Goal: Transaction & Acquisition: Purchase product/service

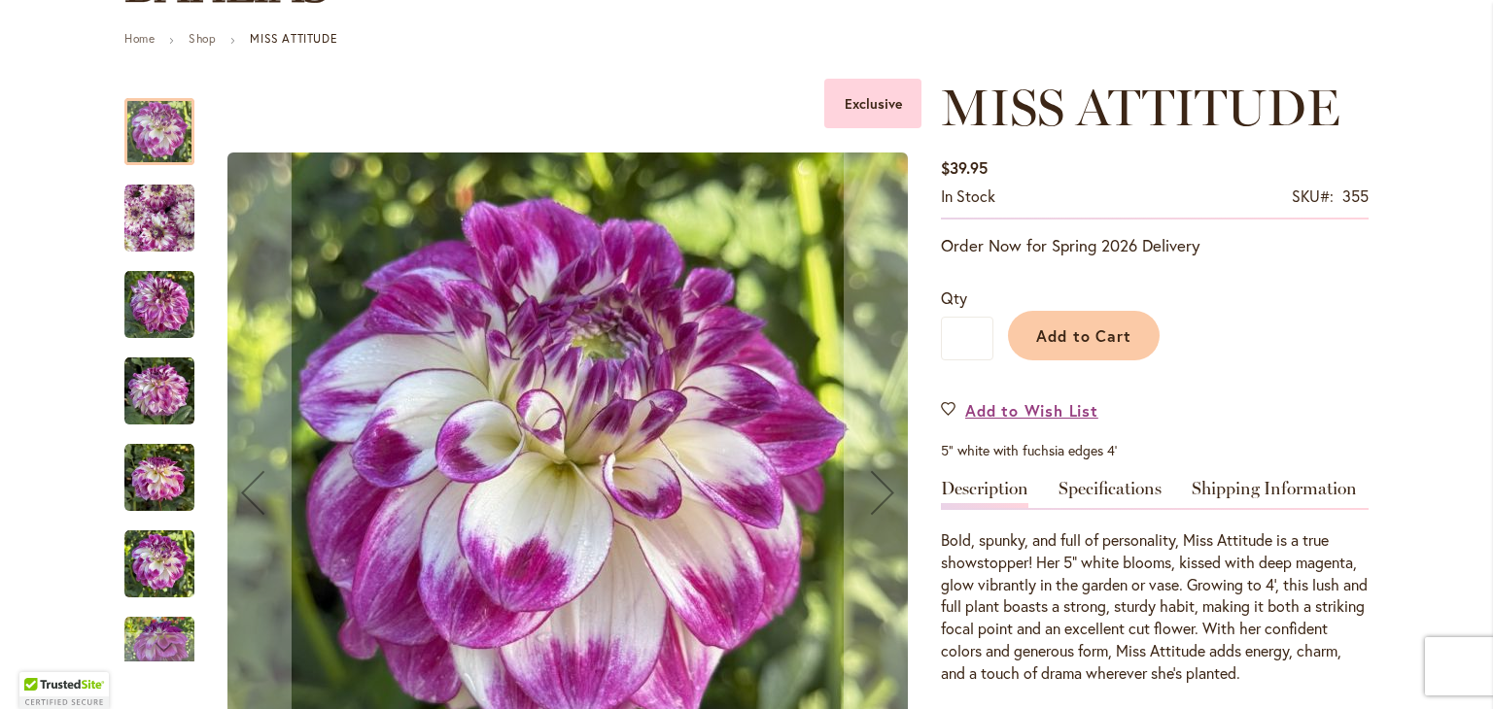
scroll to position [230, 0]
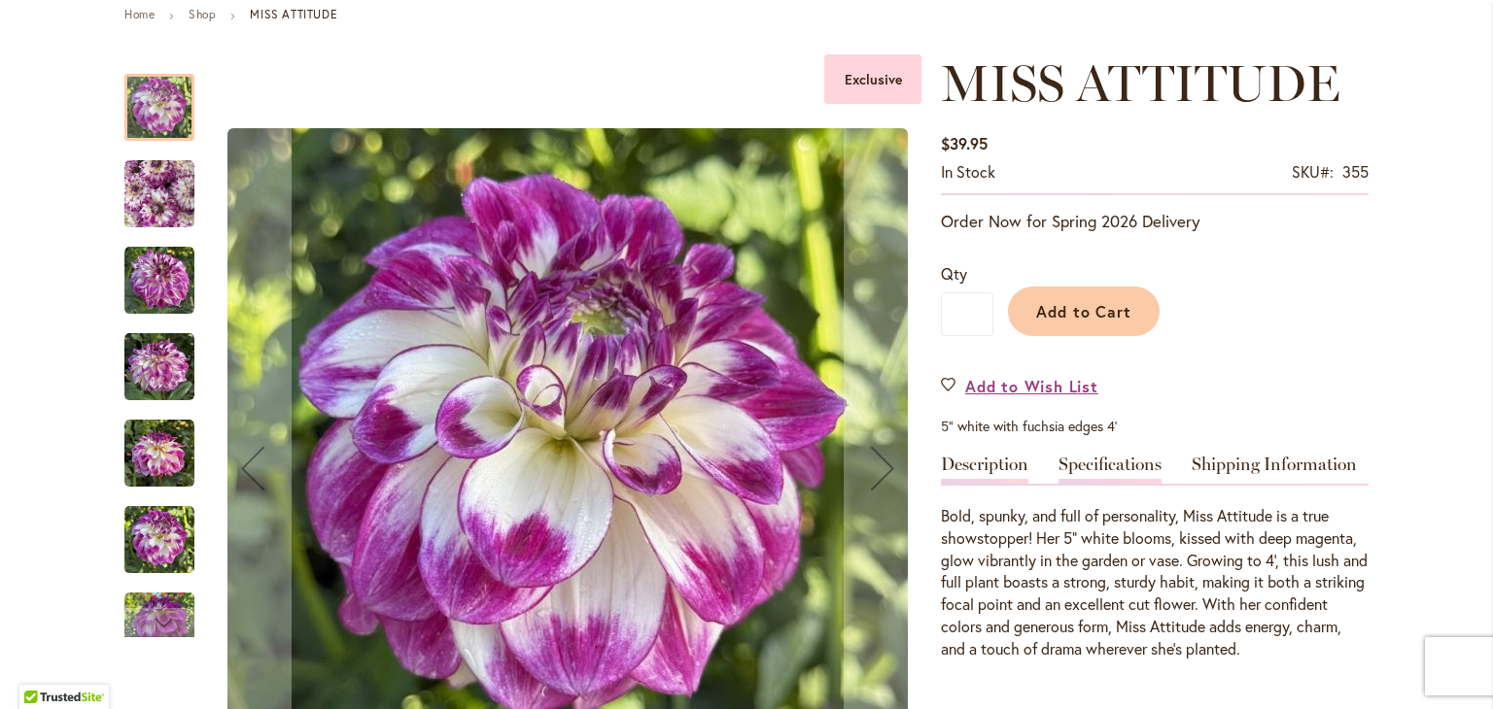
type input "**********"
click at [1112, 464] on link "Specifications" at bounding box center [1109, 470] width 103 height 28
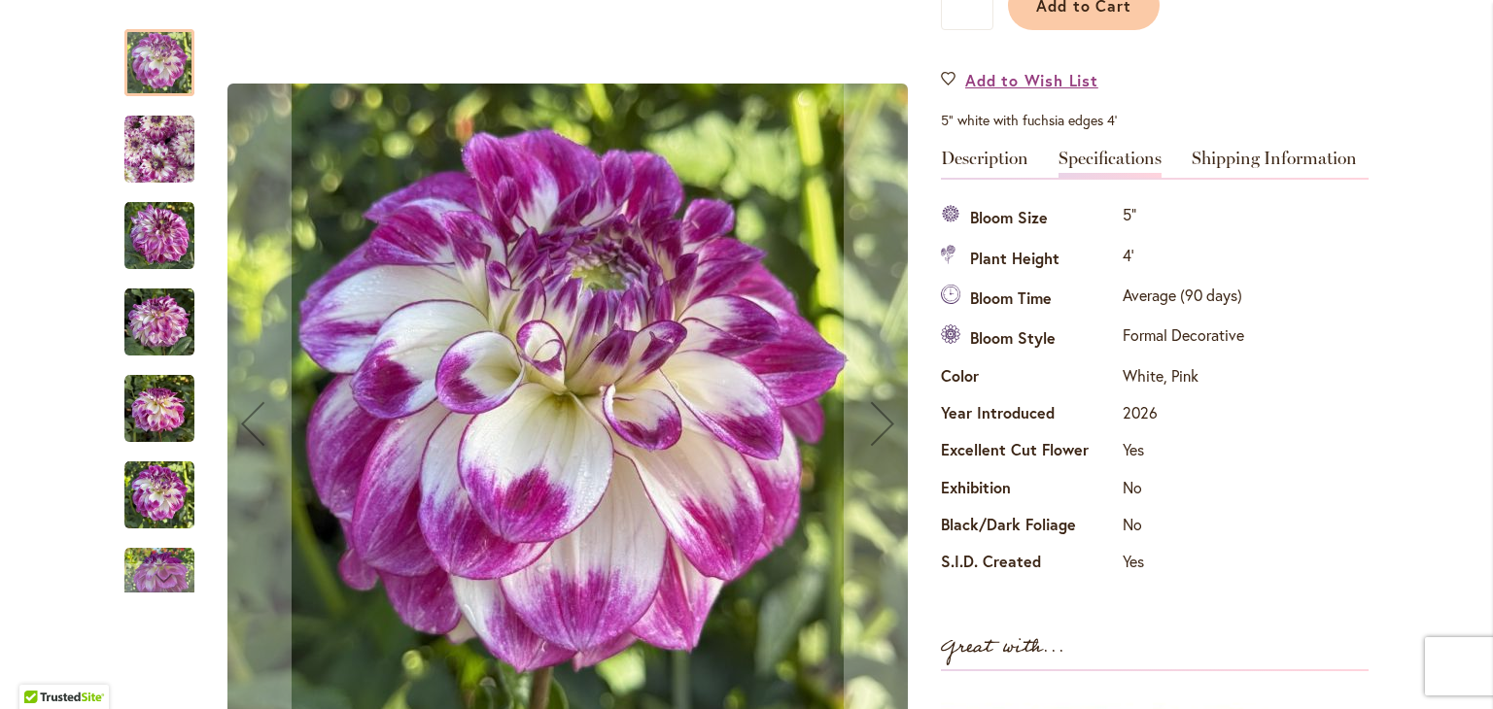
scroll to position [490, 0]
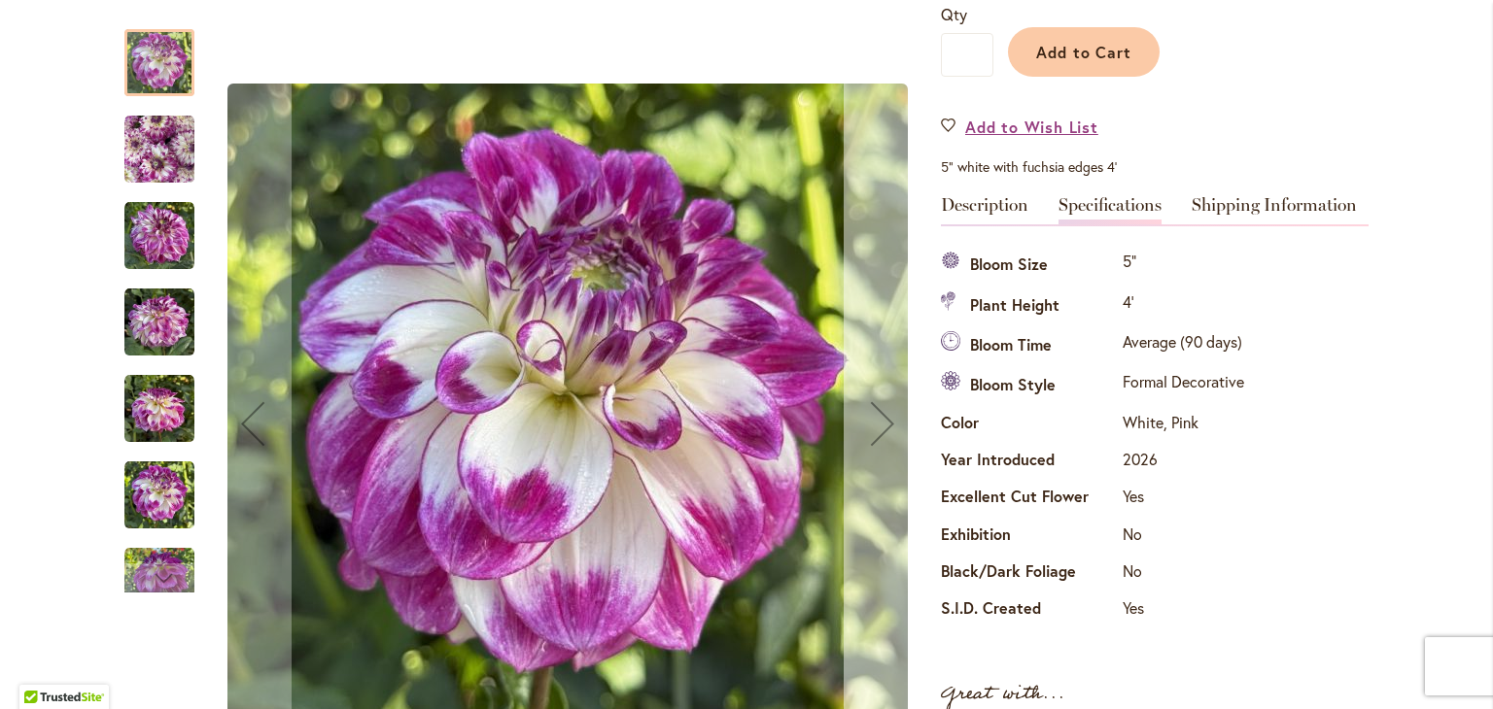
click at [878, 423] on div "Next" at bounding box center [882, 424] width 78 height 78
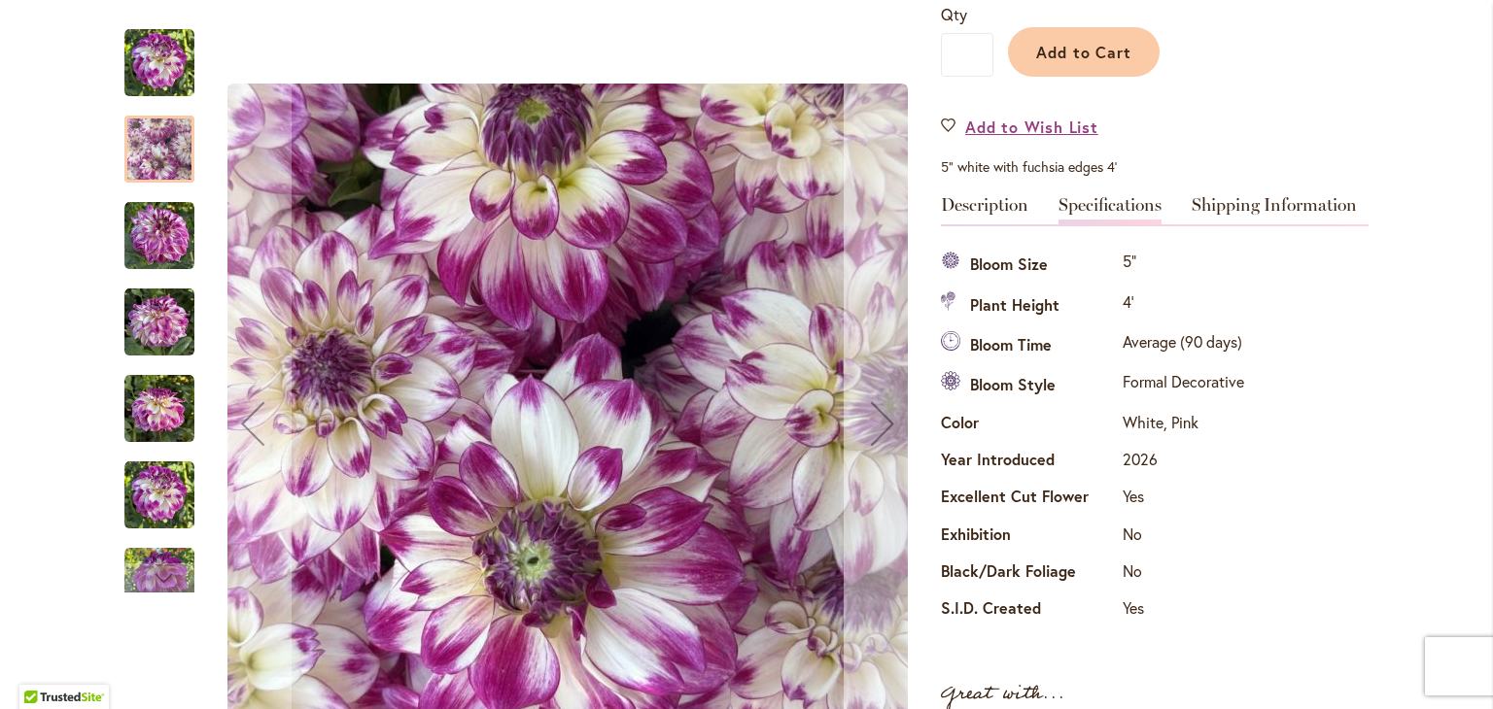
click at [878, 423] on div "Next" at bounding box center [882, 424] width 78 height 78
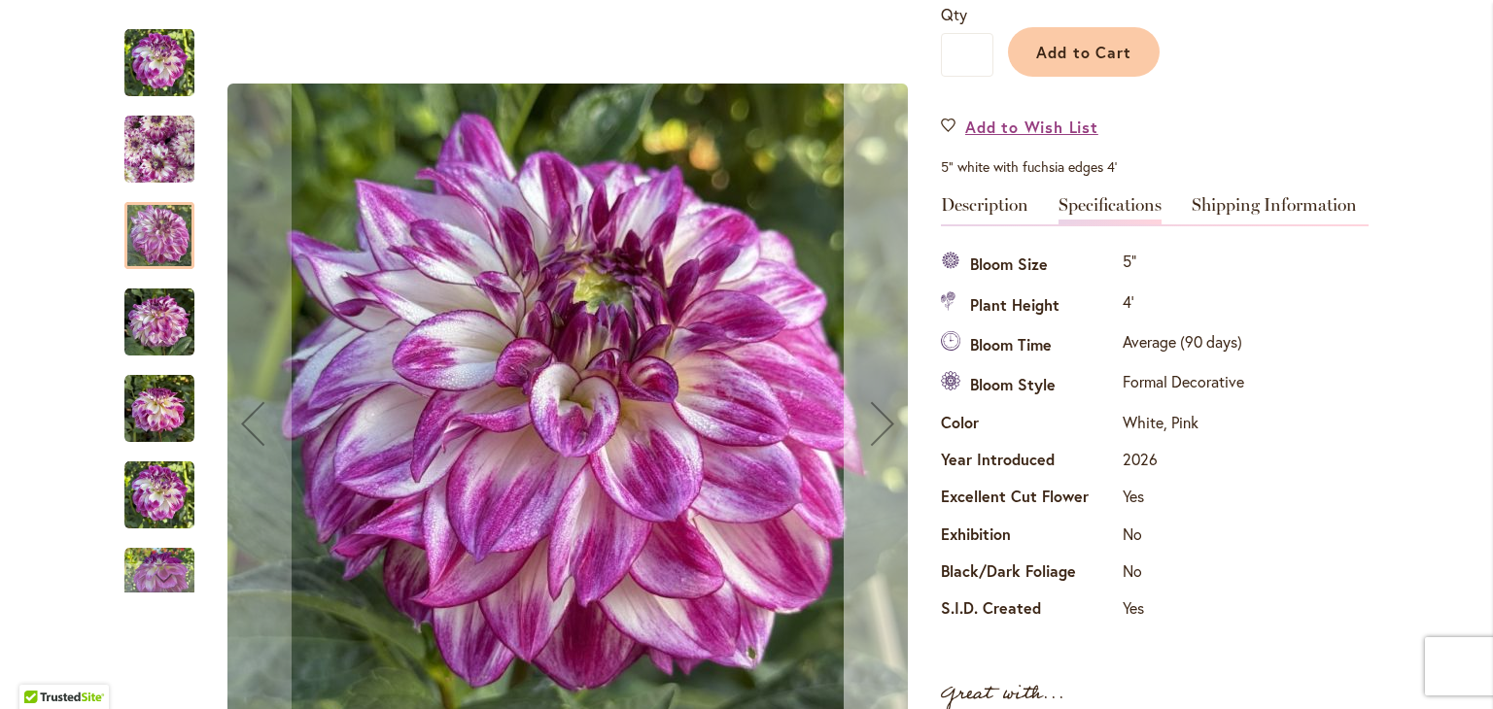
click at [878, 423] on div "Next" at bounding box center [882, 424] width 78 height 78
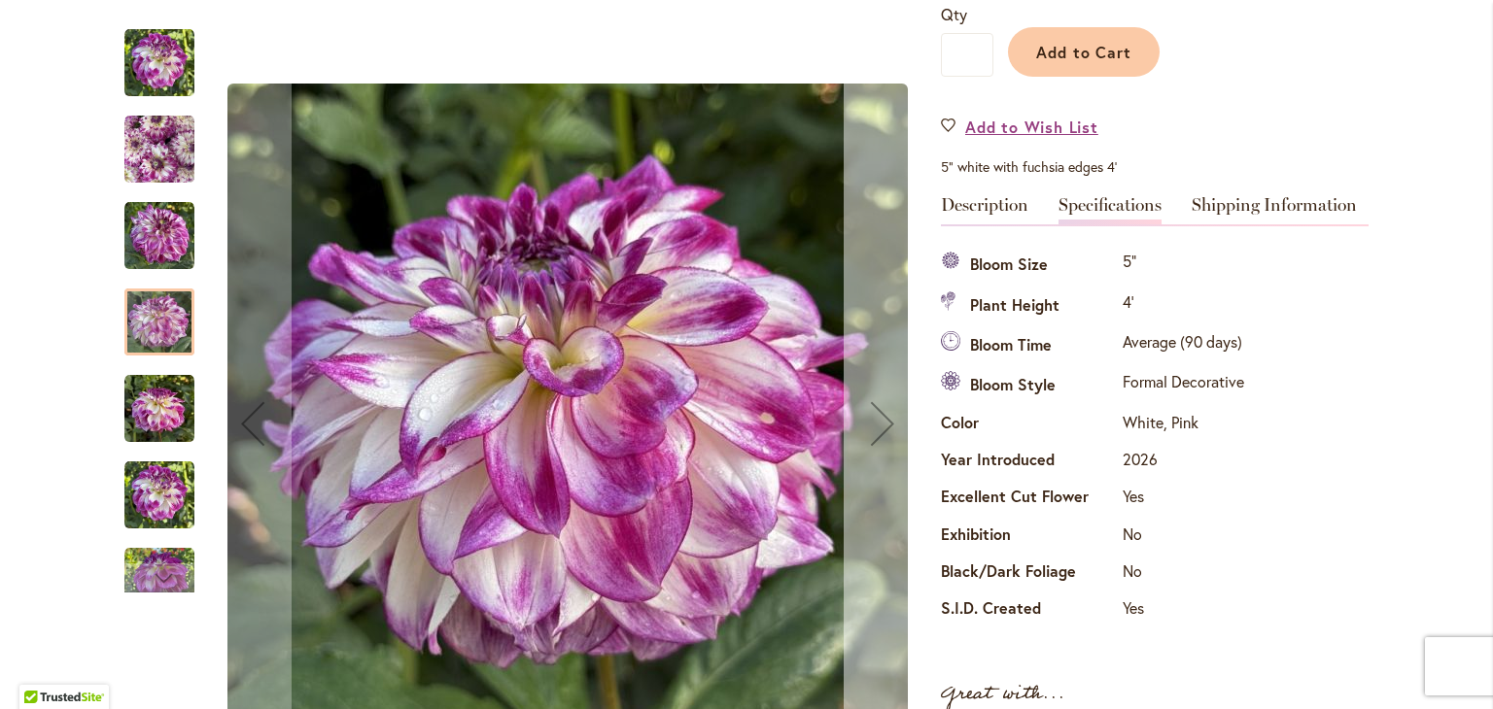
click at [878, 423] on div "Next" at bounding box center [882, 424] width 78 height 78
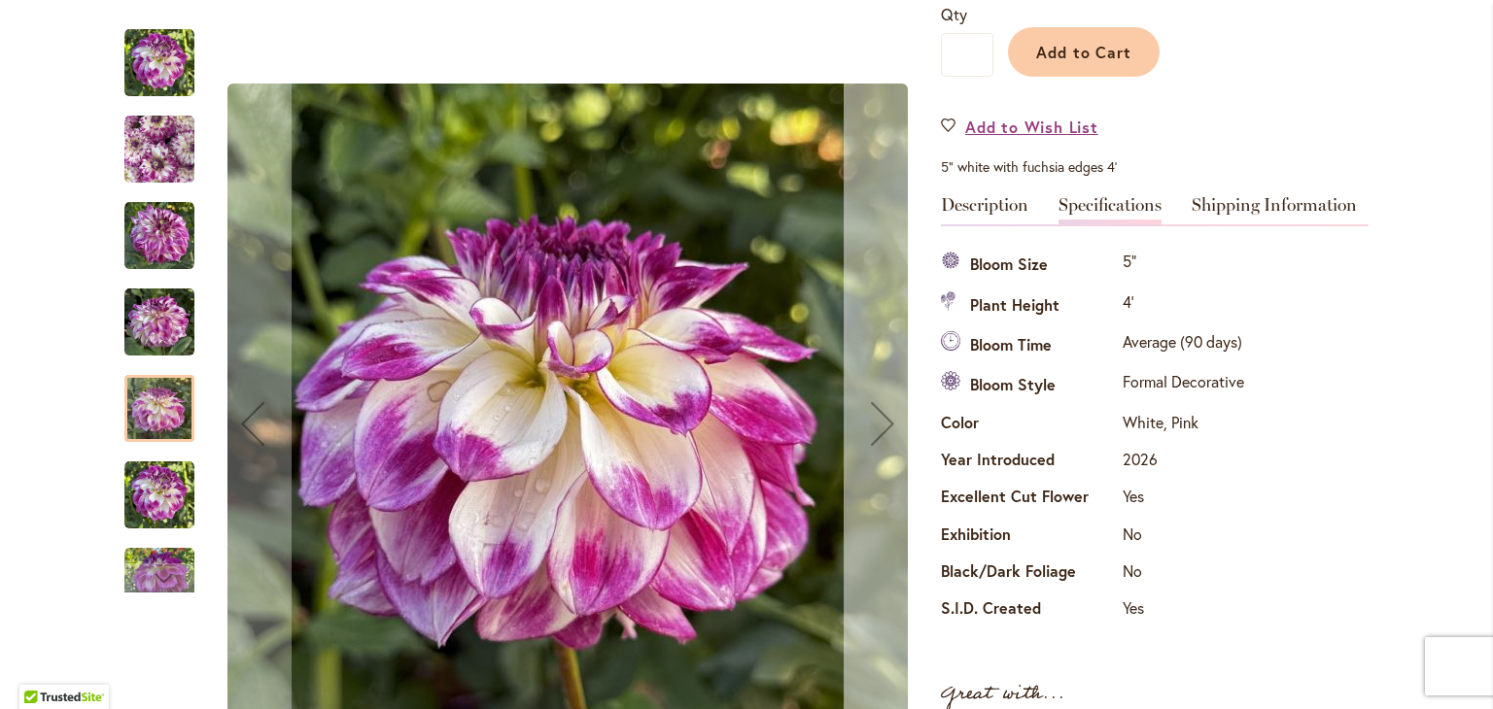
click at [878, 423] on div "Next" at bounding box center [882, 424] width 78 height 78
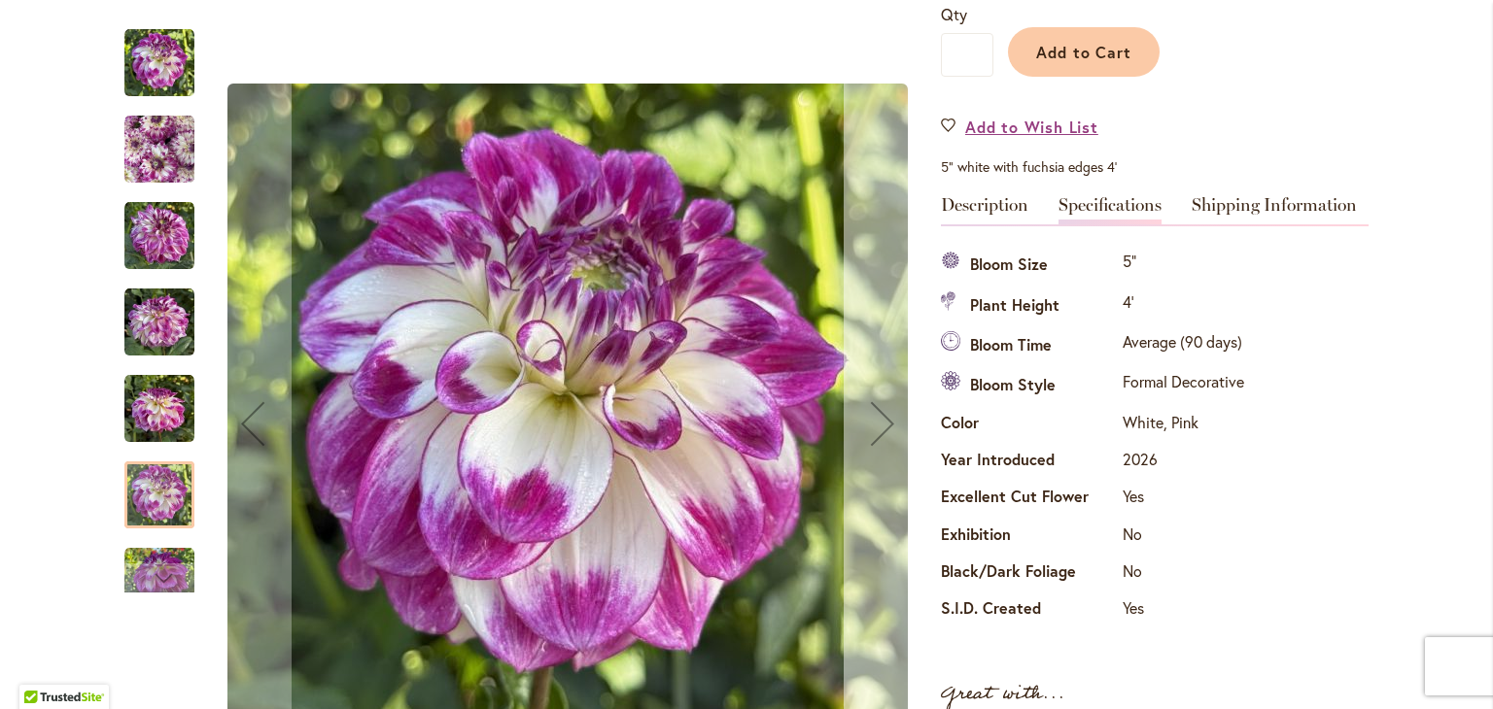
click at [878, 423] on div "Next" at bounding box center [882, 424] width 78 height 78
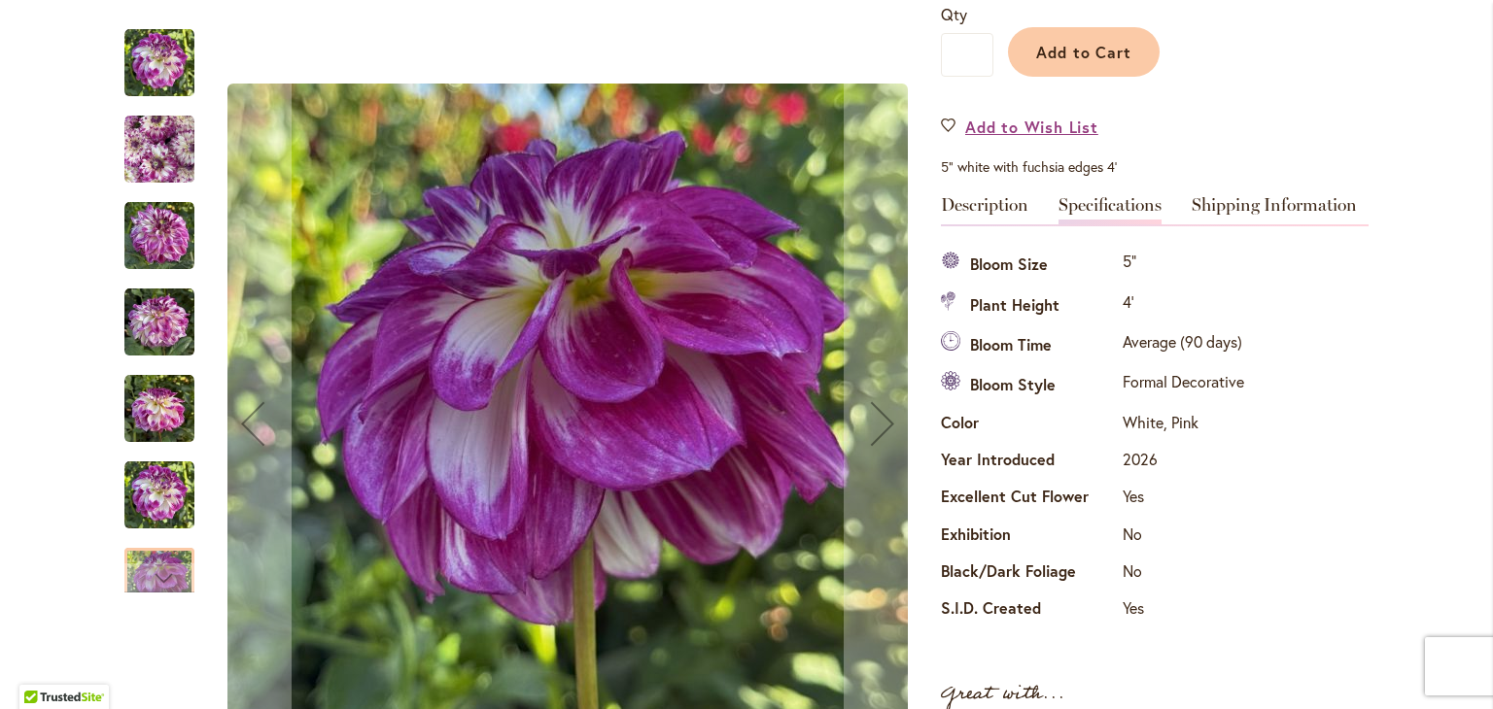
scroll to position [256, 0]
